Goal: Find specific page/section: Find specific page/section

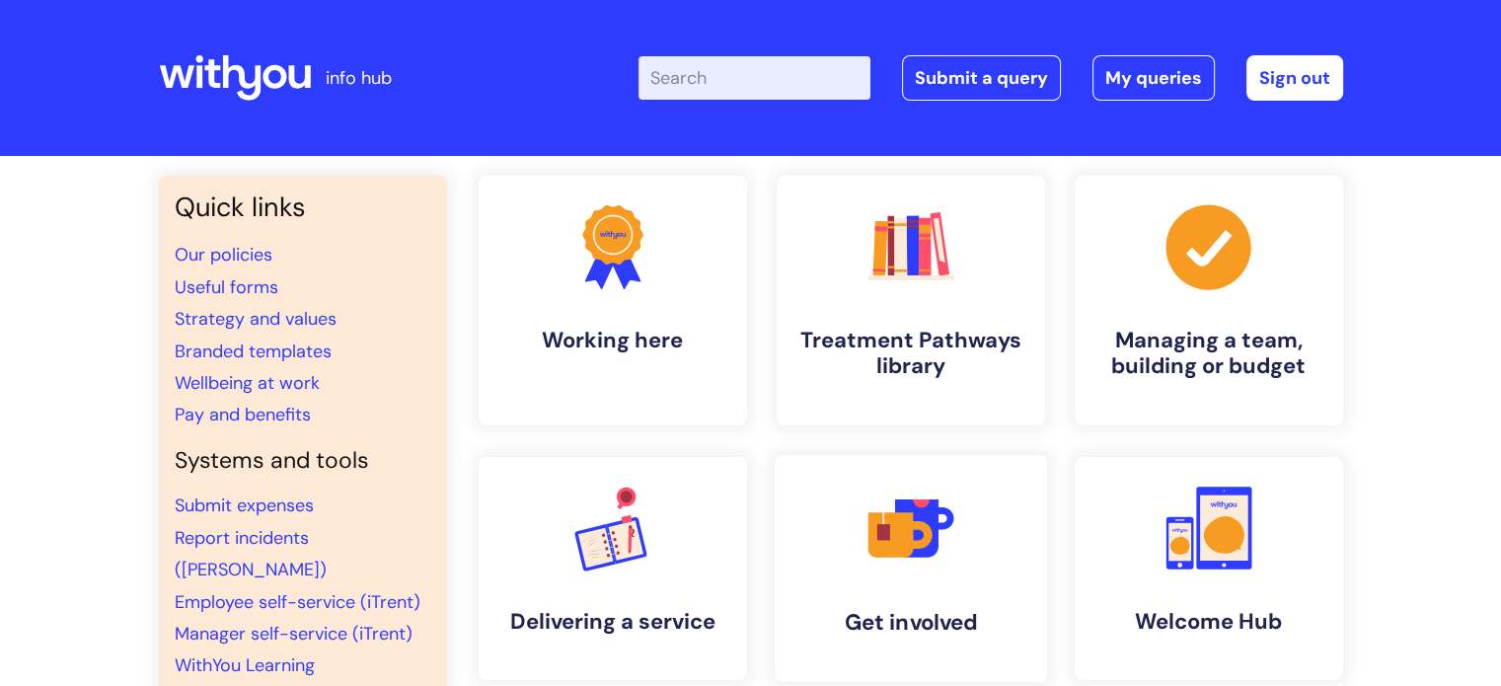
click at [958, 479] on icon ".cls-1{fill:#f89b22;}.cls-1,.cls-2,.cls-3,.cls-4,.cls-5{stroke-width:0px;}.cls-…" at bounding box center [911, 528] width 98 height 98
